Goal: Task Accomplishment & Management: Use online tool/utility

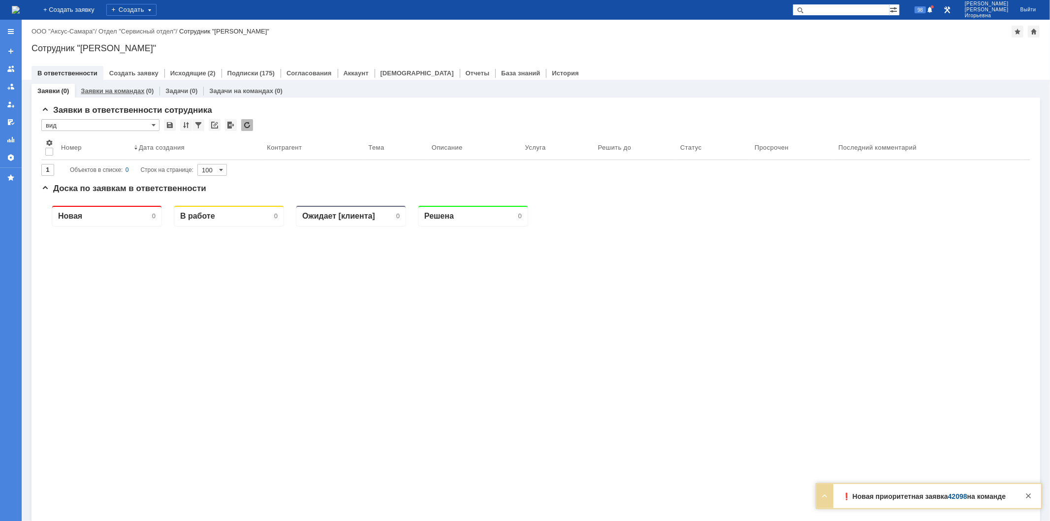
click at [124, 88] on link "Заявки на командах" at bounding box center [113, 90] width 64 height 7
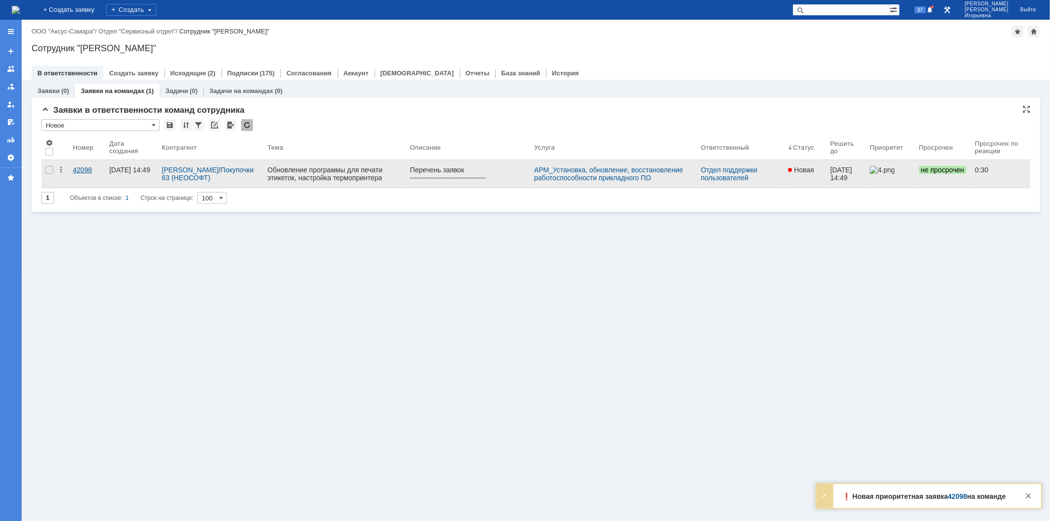
click at [87, 168] on div "42098" at bounding box center [87, 170] width 29 height 8
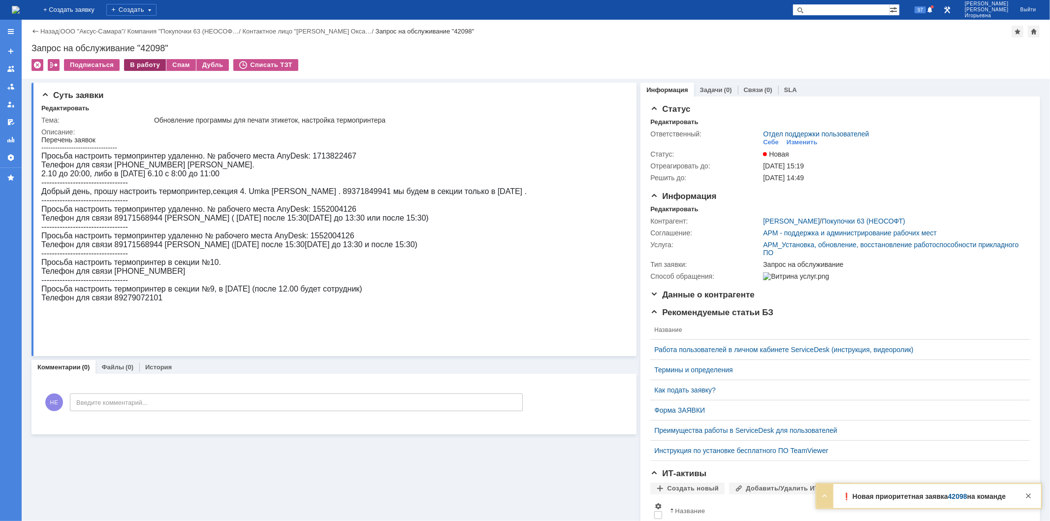
click at [146, 65] on div "В работу" at bounding box center [145, 65] width 42 height 12
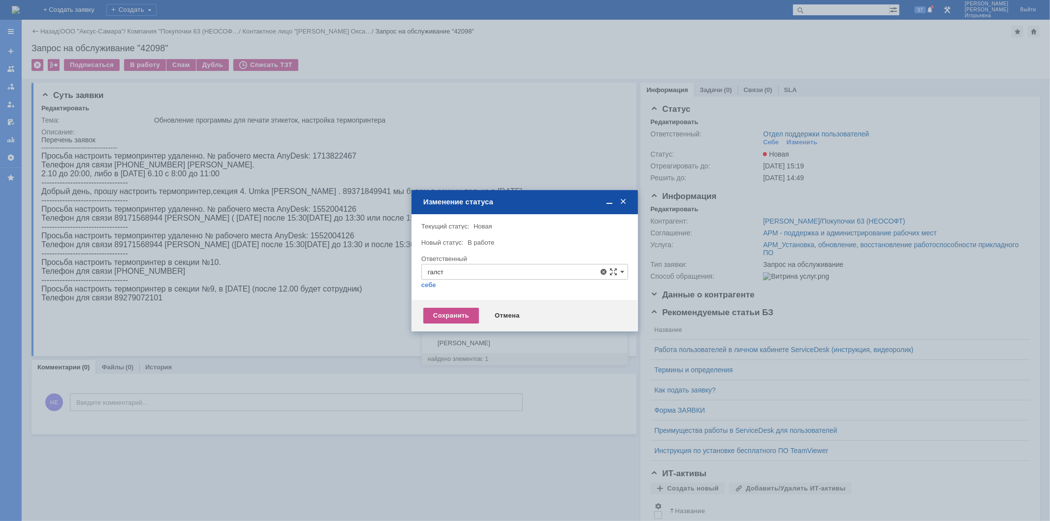
click at [449, 341] on span "Галстьян Степан Александрович" at bounding box center [525, 343] width 194 height 8
type input "Галстьян Степан Александрович"
click at [446, 313] on div "Сохранить" at bounding box center [451, 316] width 56 height 16
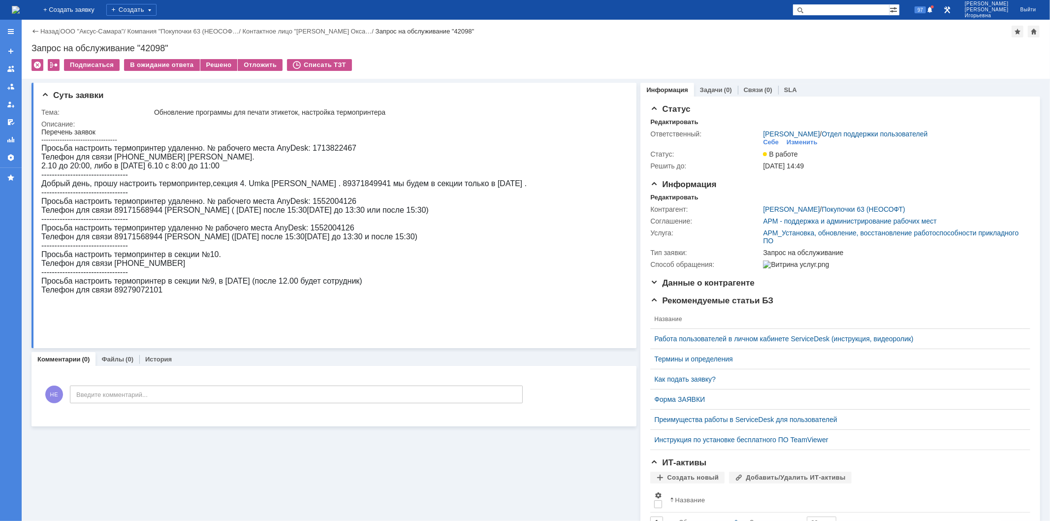
click at [151, 47] on div "Запрос на обслуживание "42098"" at bounding box center [536, 48] width 1009 height 10
copy div "42098"
click at [20, 6] on img at bounding box center [16, 10] width 8 height 8
